Goal: Information Seeking & Learning: Find specific fact

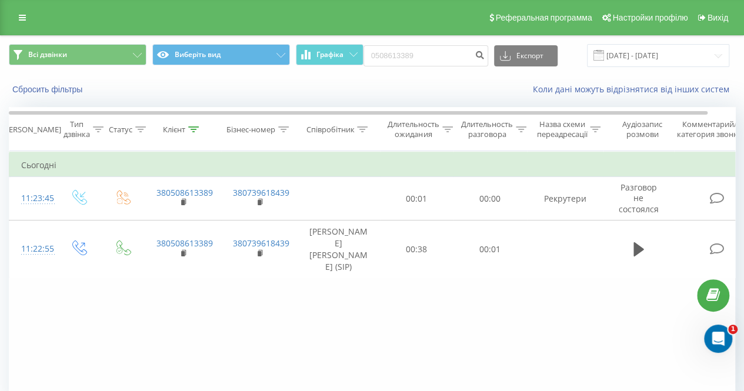
click at [192, 134] on th "Клієнт" at bounding box center [183, 130] width 76 height 44
click at [191, 129] on icon at bounding box center [193, 129] width 11 height 6
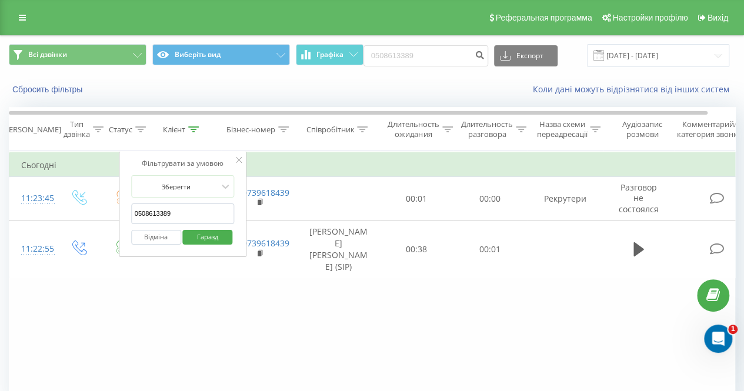
click at [175, 208] on input "0508613389" at bounding box center [183, 213] width 104 height 21
paste input "(093) 571-39-92"
type input "0935713992"
click button "Гаразд" at bounding box center [208, 237] width 50 height 15
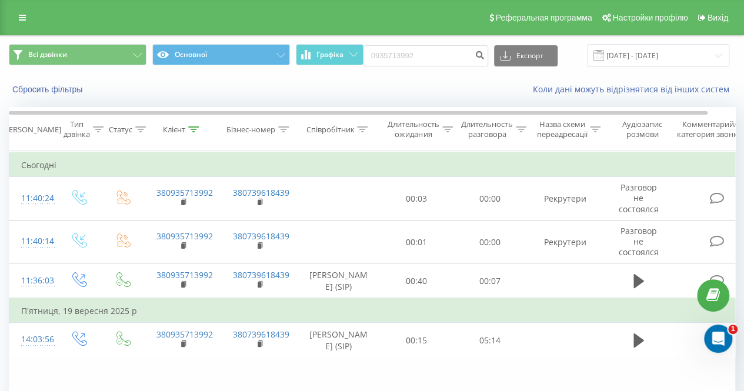
click at [184, 130] on font "Клієнт" at bounding box center [174, 129] width 22 height 11
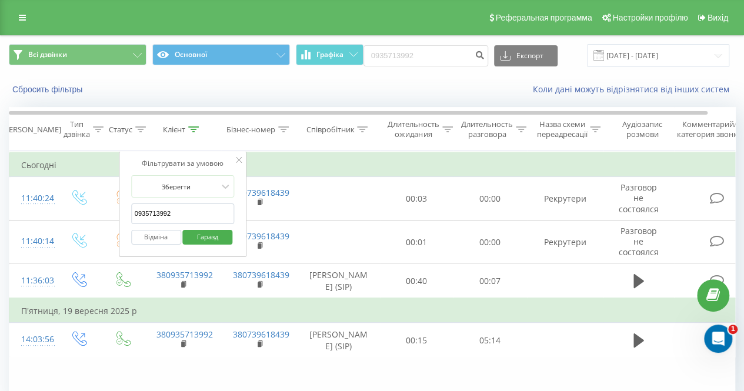
click at [186, 215] on input "0935713992" at bounding box center [183, 213] width 104 height 21
paste input "9) [PHONE_NUMBER]"
click button "Гаразд" at bounding box center [208, 237] width 50 height 15
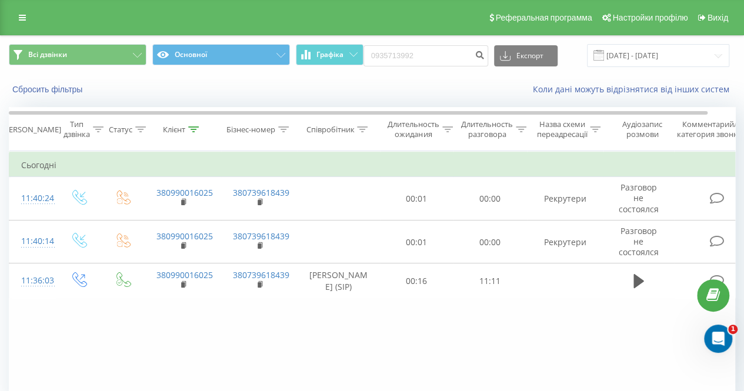
click at [94, 335] on div "Фільтрувати за умовою Равно введіть значення Відміна Гаразд Фільтрувати за умов…" at bounding box center [372, 283] width 726 height 265
click at [189, 130] on icon at bounding box center [193, 129] width 11 height 6
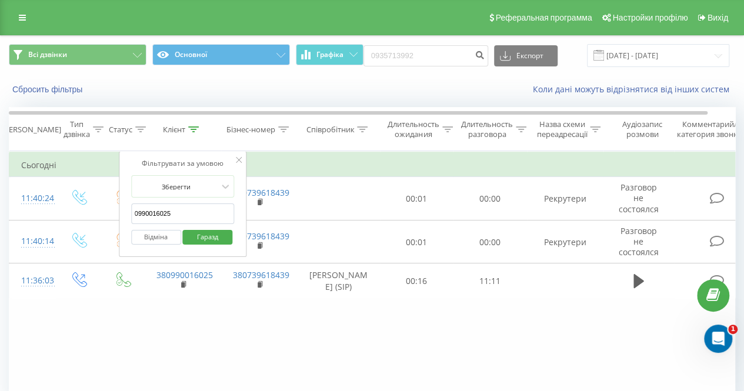
click at [189, 213] on input "0990016025" at bounding box center [183, 213] width 104 height 21
paste input "[PHONE_NUMBER]"
type input "0937430196"
click button "Гаразд" at bounding box center [208, 237] width 50 height 15
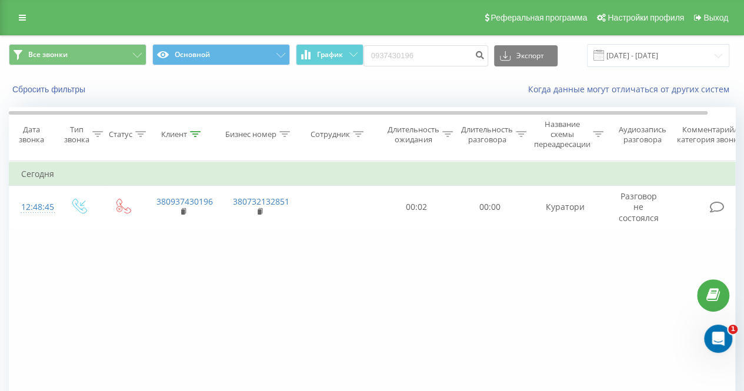
click at [195, 129] on div at bounding box center [195, 134] width 11 height 10
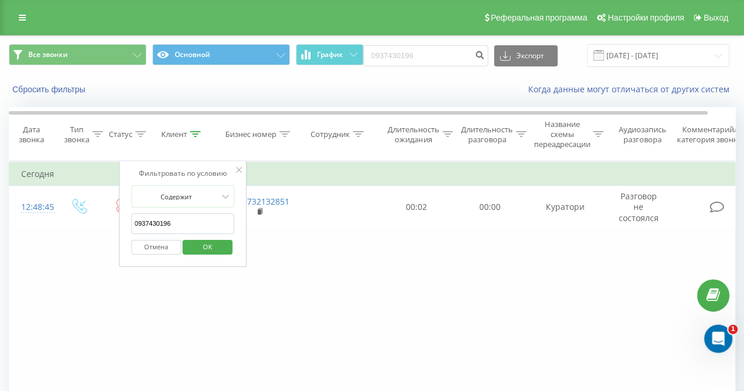
click at [191, 225] on input "0937430196" at bounding box center [183, 223] width 104 height 21
paste input "57340479"
click button "OK" at bounding box center [208, 247] width 50 height 15
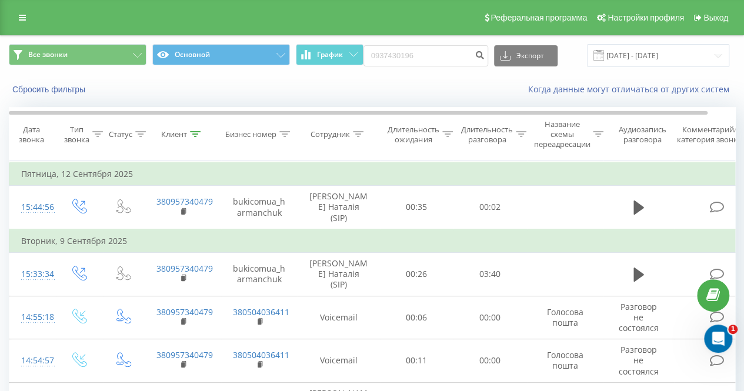
click at [192, 136] on icon at bounding box center [195, 134] width 11 height 6
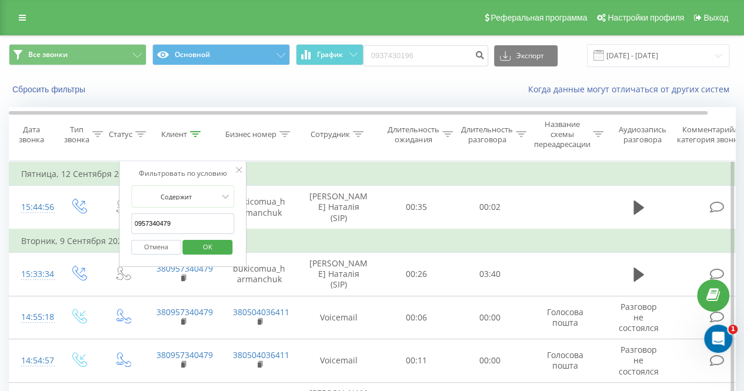
click at [180, 222] on input "0957340479" at bounding box center [183, 223] width 104 height 21
paste input "3033005"
click button "OK" at bounding box center [208, 247] width 50 height 15
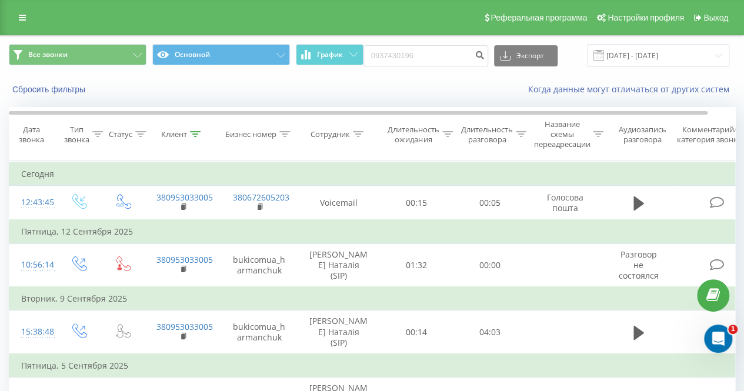
click at [0, 125] on div "Все звонки Основной График 0937430196 Экспорт .csv .xls .xlsx 21.08.2025 - 22.0…" at bounding box center [372, 255] width 744 height 441
click at [191, 136] on icon at bounding box center [195, 134] width 11 height 6
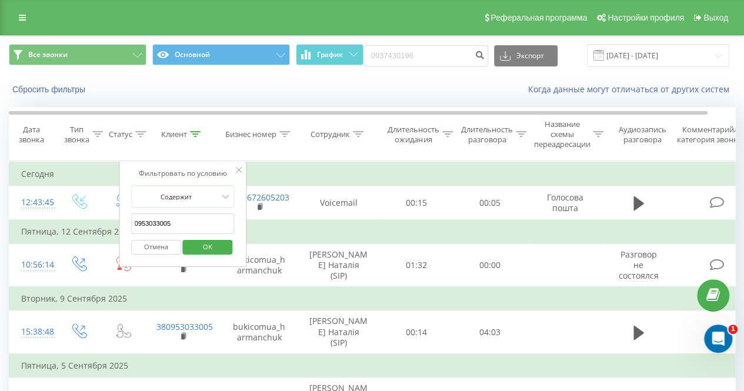
click at [174, 221] on input "0953033005" at bounding box center [183, 223] width 104 height 21
paste input "(093) 571-39-92"
click button "OK" at bounding box center [208, 247] width 50 height 15
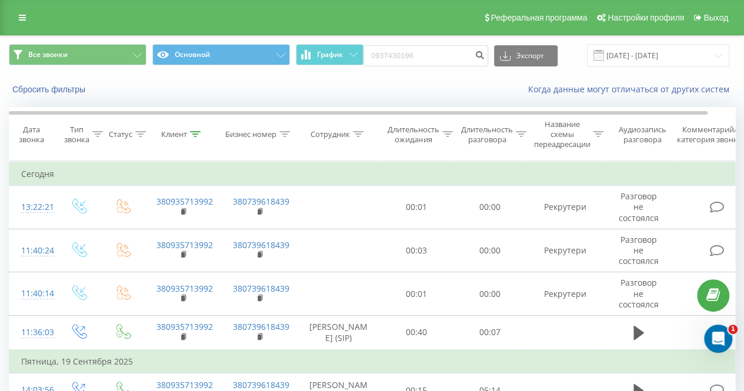
click at [199, 135] on icon at bounding box center [195, 134] width 11 height 6
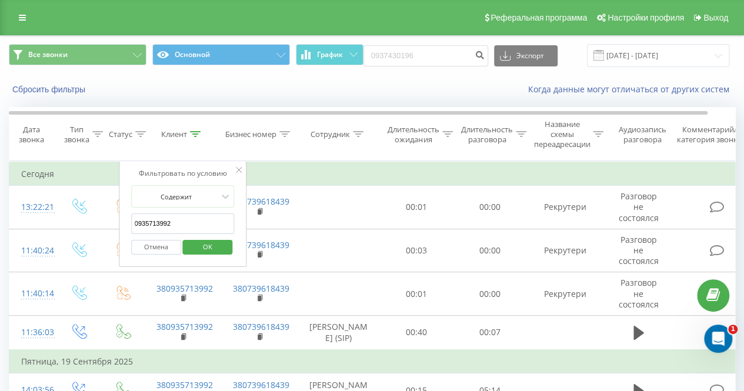
click at [206, 223] on input "0935713992" at bounding box center [183, 223] width 104 height 21
paste input "50) 861-33-89"
type input "0508613389"
click at [219, 250] on span "OK" at bounding box center [207, 247] width 33 height 18
